Goal: Task Accomplishment & Management: Manage account settings

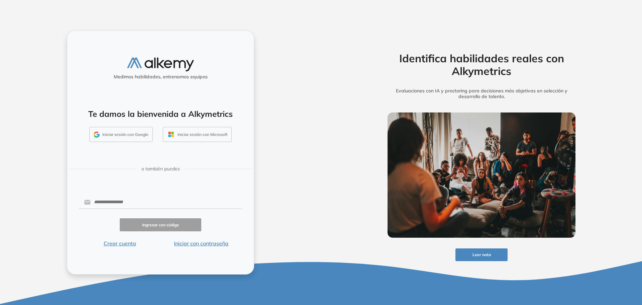
click at [131, 135] on button "Iniciar sesión con Google" at bounding box center [121, 134] width 64 height 15
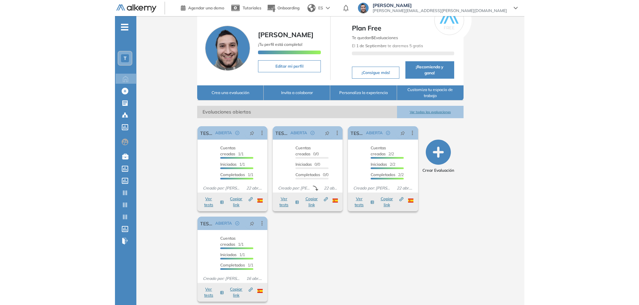
scroll to position [7, 0]
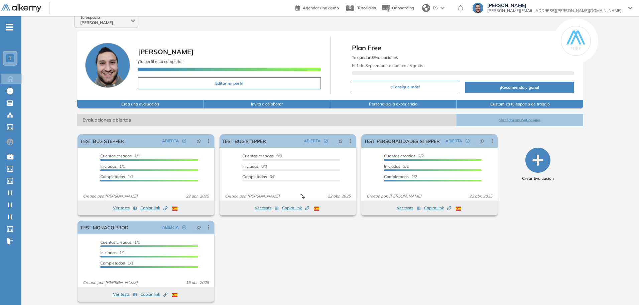
click at [412, 250] on div "Crear Evaluación" at bounding box center [538, 217] width 85 height 173
click at [412, 5] on span "[PERSON_NAME]" at bounding box center [555, 5] width 134 height 5
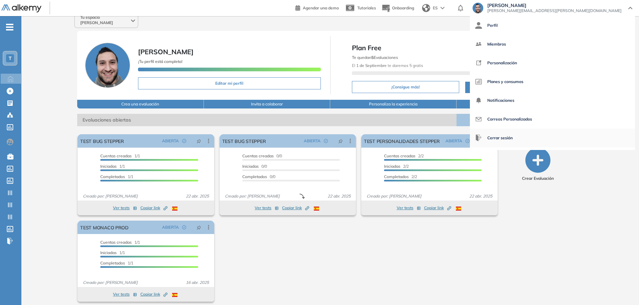
click at [412, 138] on span "Cerrar sesión" at bounding box center [500, 138] width 25 height 16
